Goal: Find specific page/section: Find specific page/section

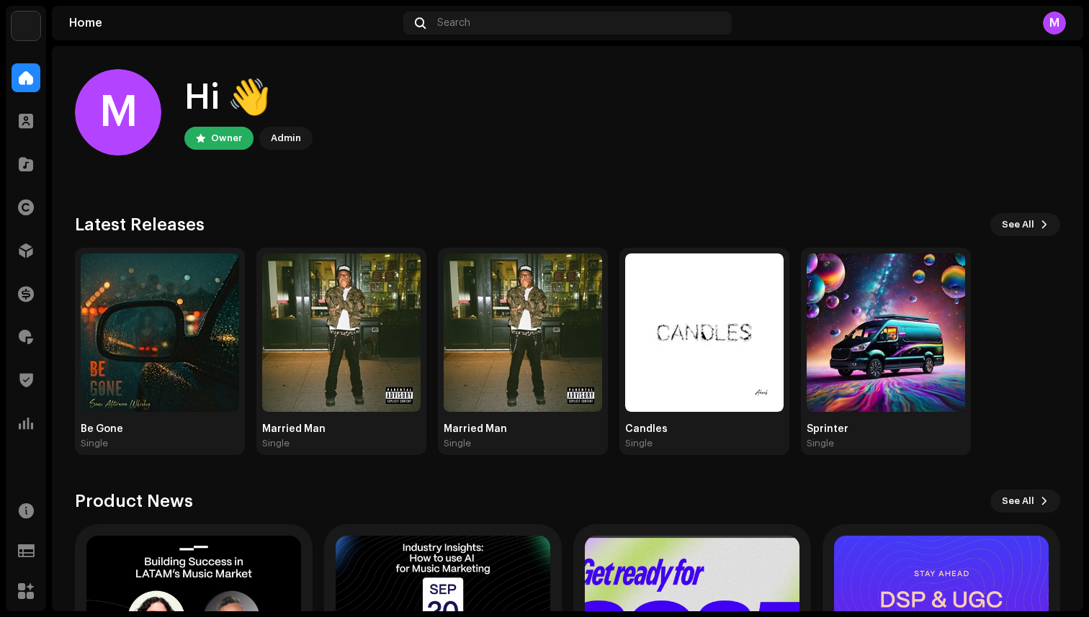
click at [22, 26] on img at bounding box center [26, 26] width 29 height 29
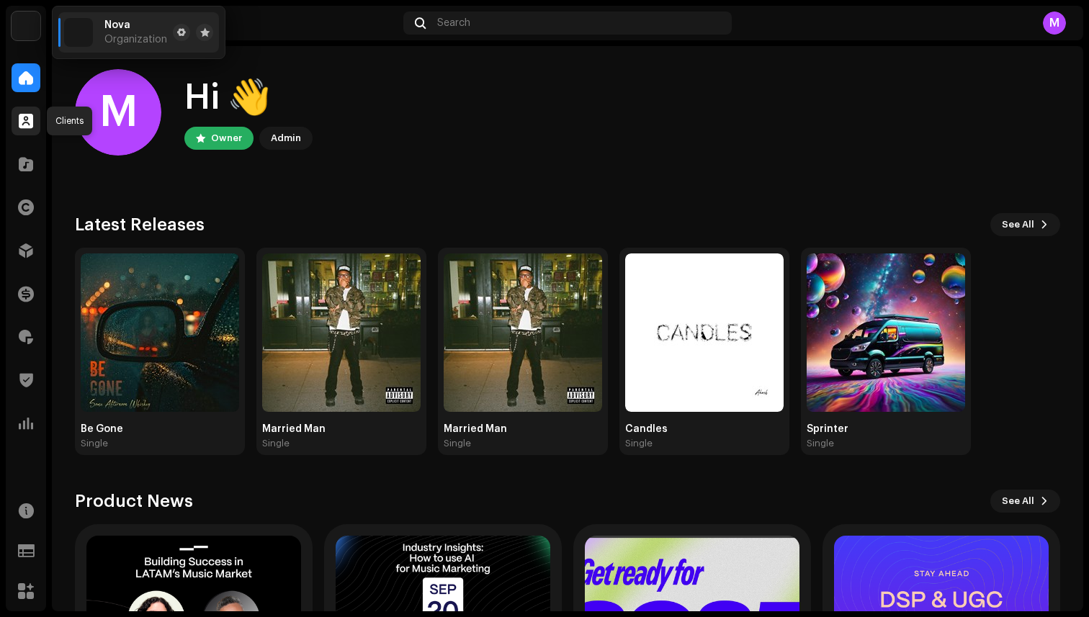
click at [24, 129] on div at bounding box center [26, 121] width 29 height 29
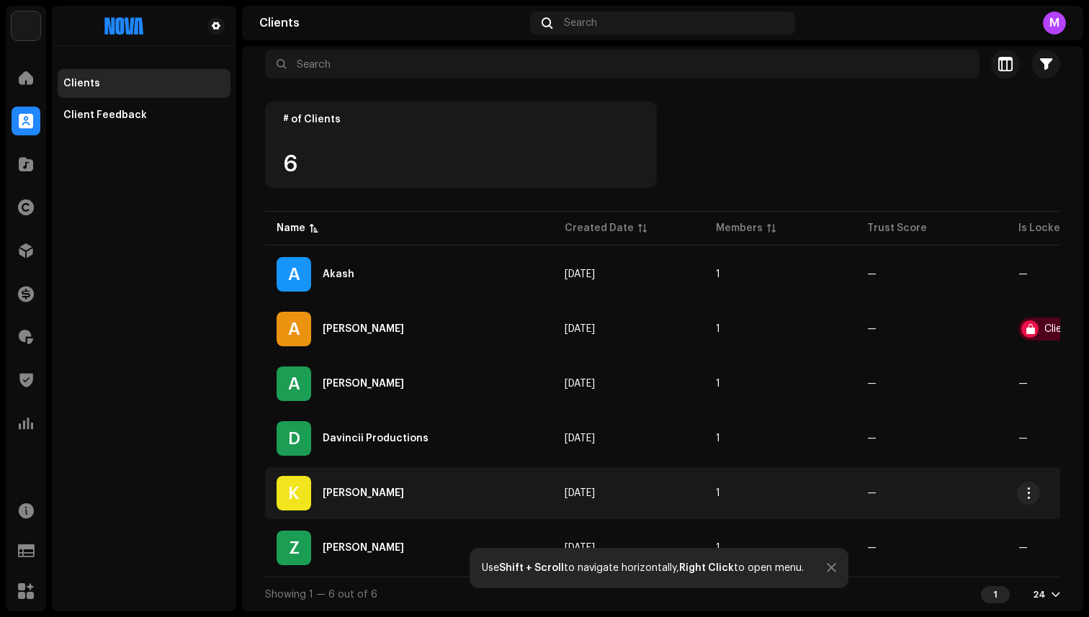
click at [356, 488] on div "[PERSON_NAME]" at bounding box center [363, 493] width 81 height 10
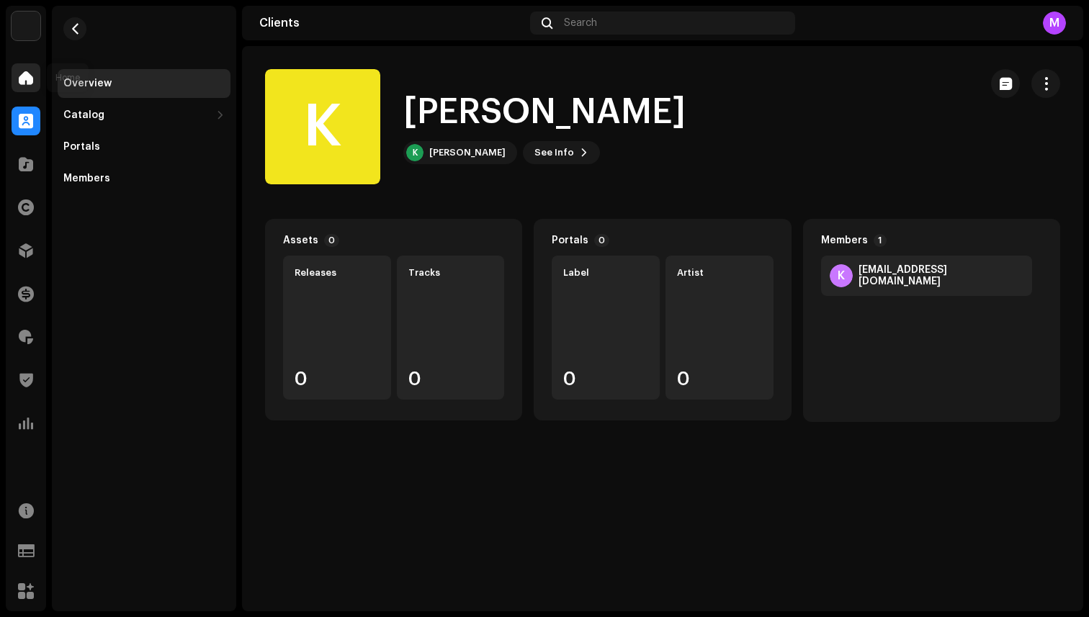
click at [37, 79] on div at bounding box center [26, 77] width 29 height 29
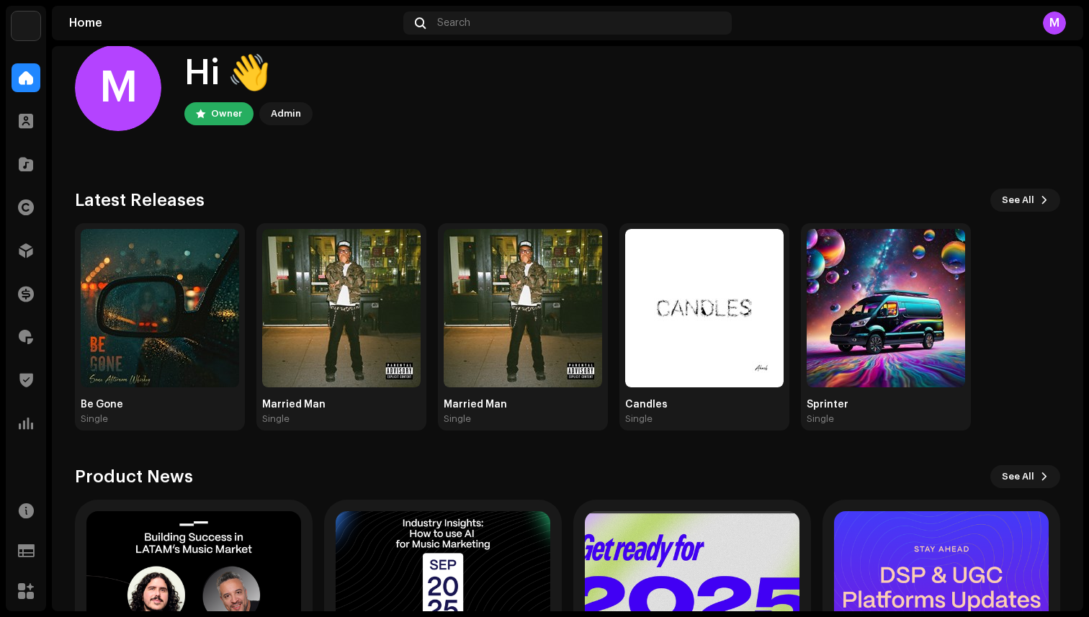
scroll to position [26, 0]
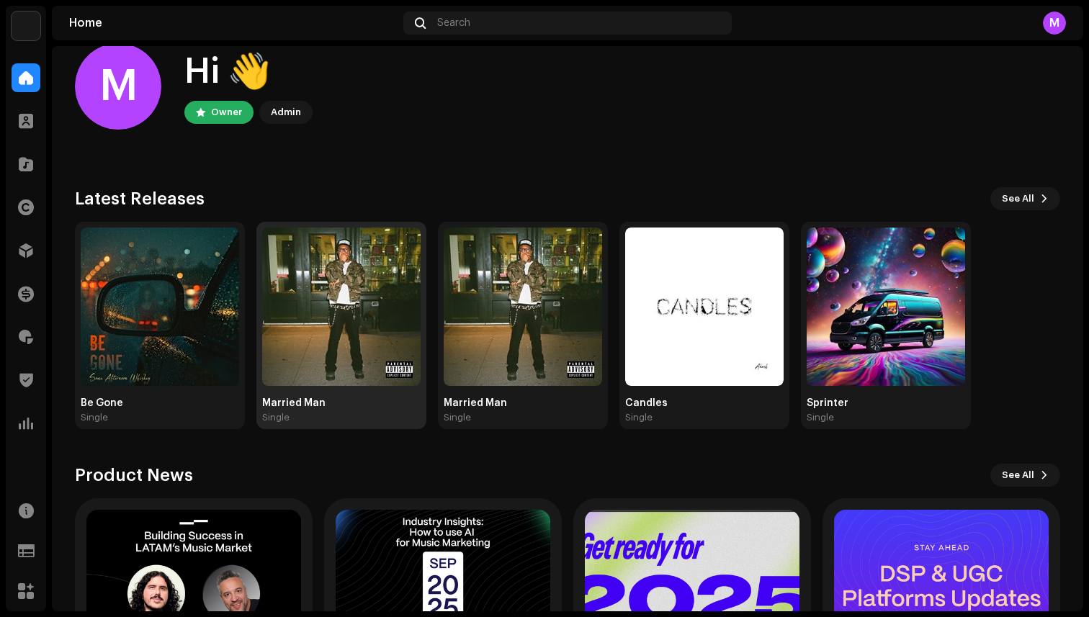
click at [383, 339] on img at bounding box center [341, 307] width 158 height 158
